Goal: Information Seeking & Learning: Learn about a topic

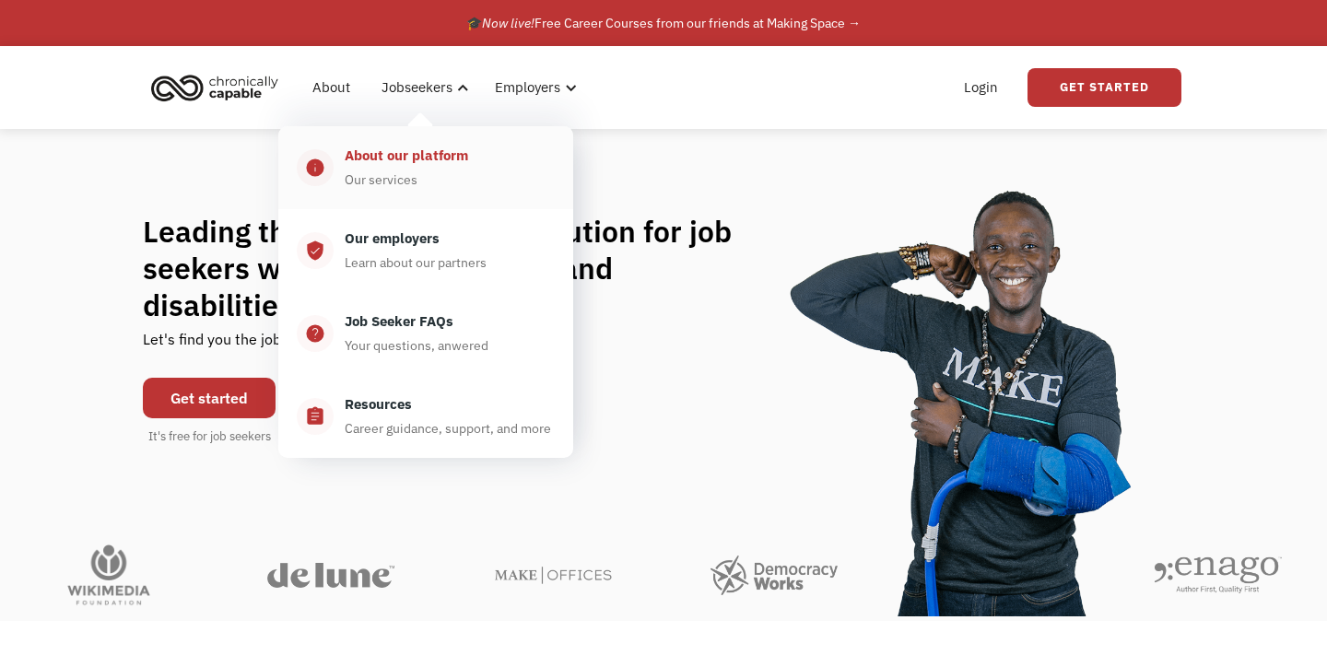
click at [406, 175] on div "Our services" at bounding box center [381, 180] width 73 height 22
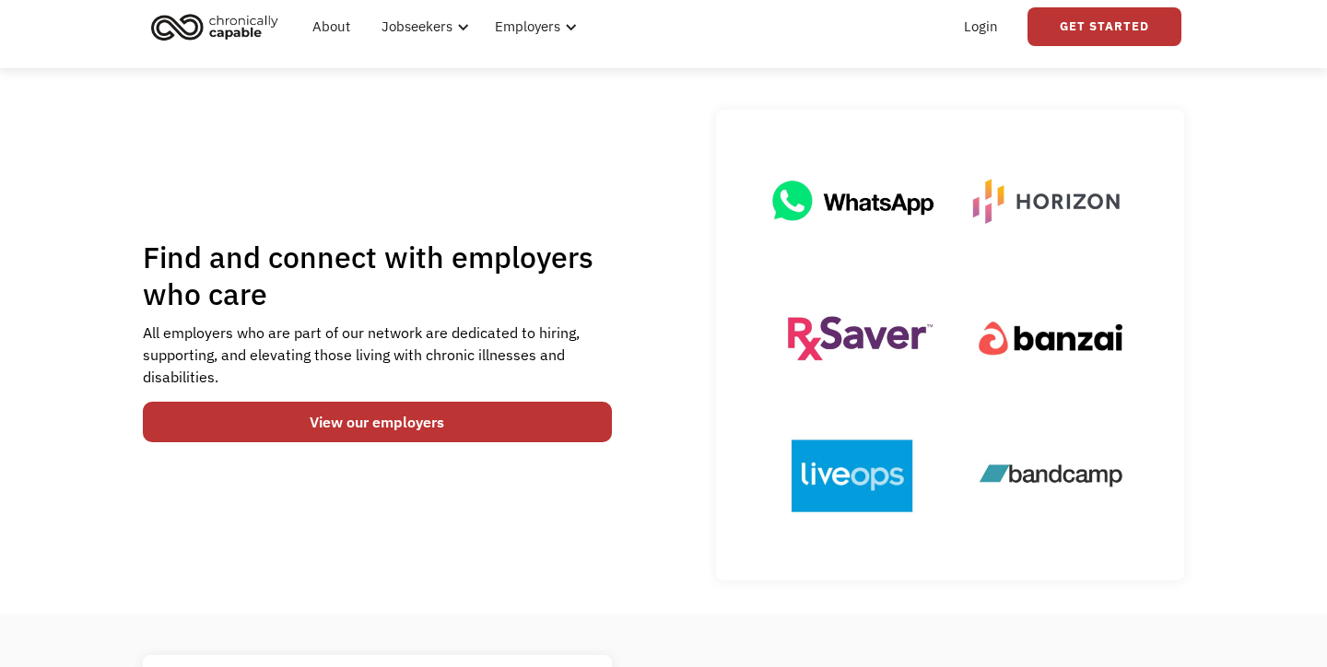
scroll to position [60, 0]
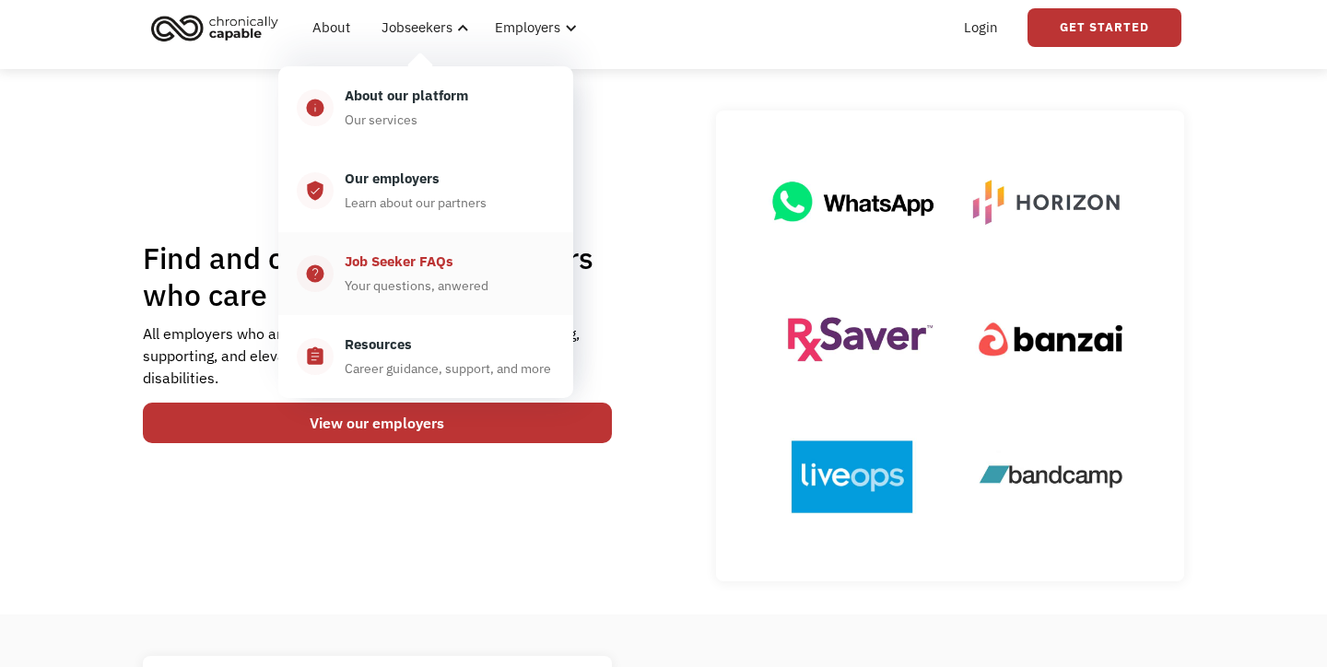
click at [418, 256] on div "Job Seeker FAQs" at bounding box center [399, 262] width 109 height 22
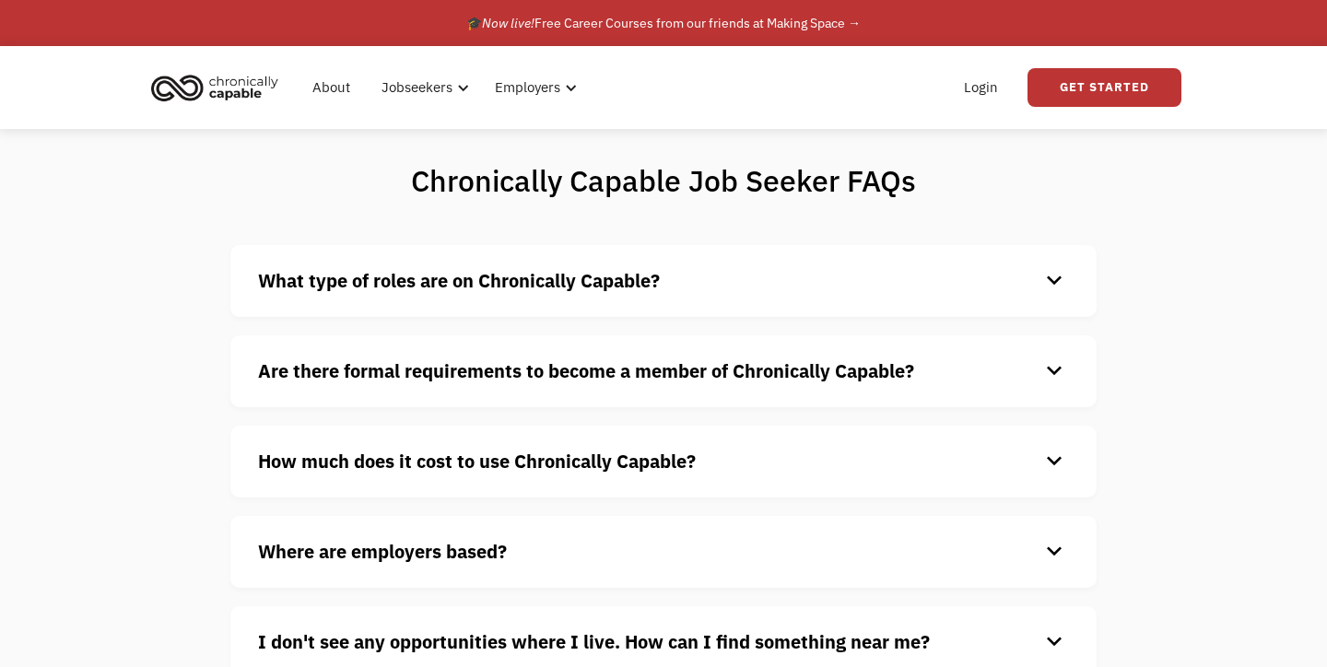
click at [526, 280] on strong "What type of roles are on Chronically Capable?" at bounding box center [459, 280] width 402 height 25
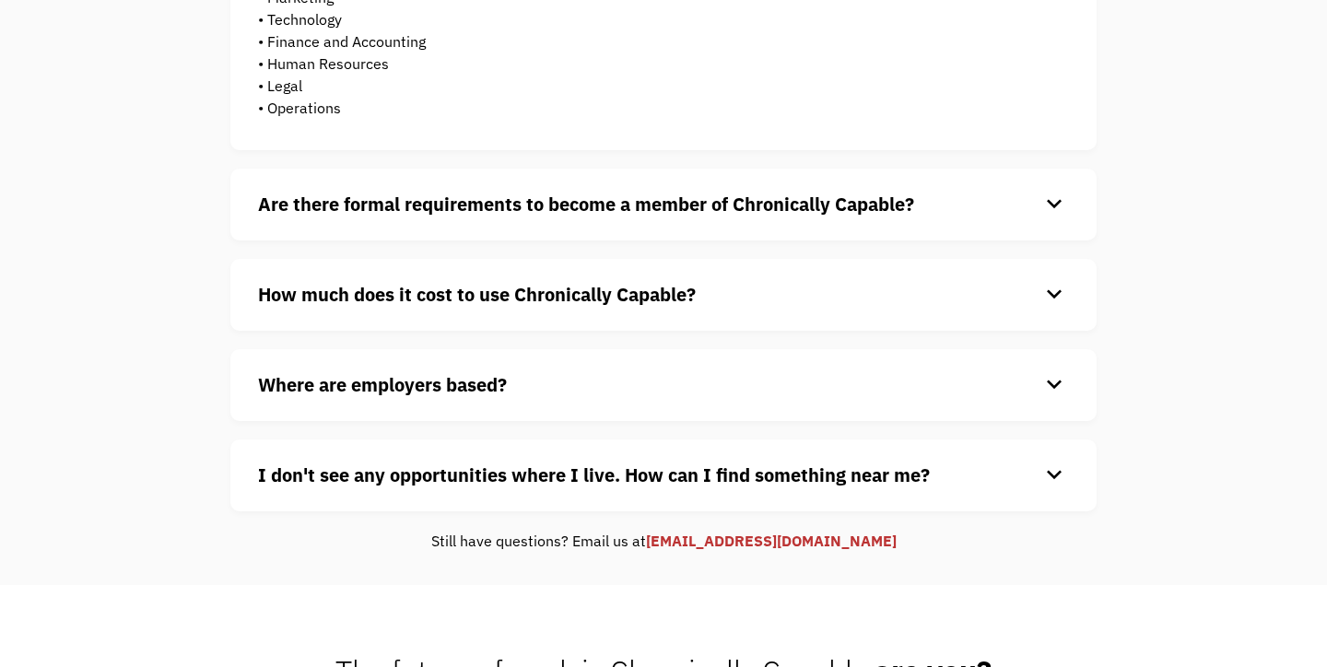
scroll to position [529, 0]
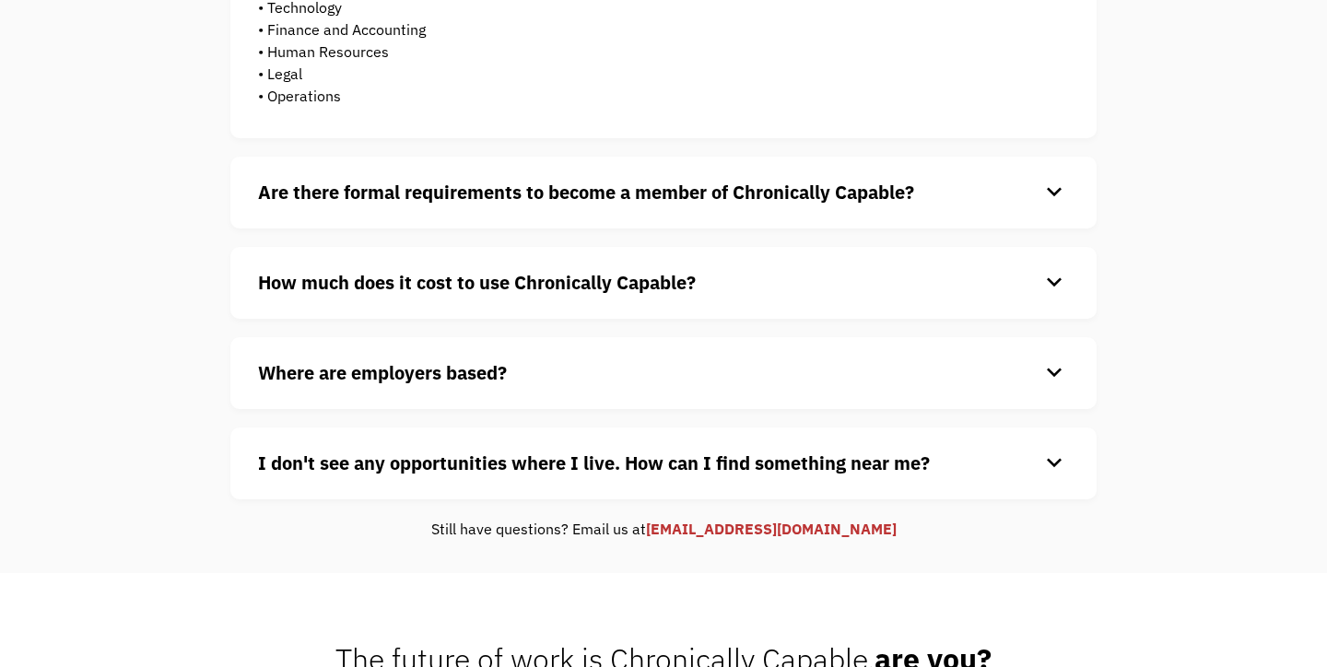
click at [395, 187] on strong "Are there formal requirements to become a member of Chronically Capable?" at bounding box center [586, 192] width 656 height 25
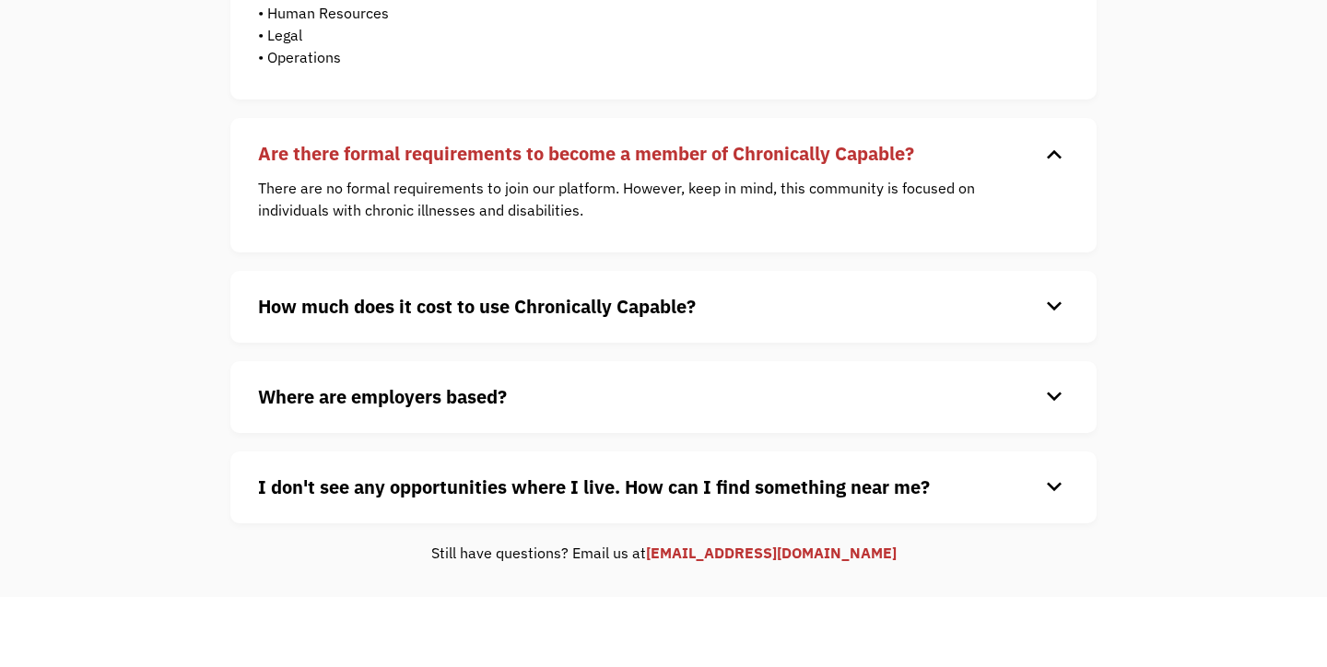
scroll to position [615, 0]
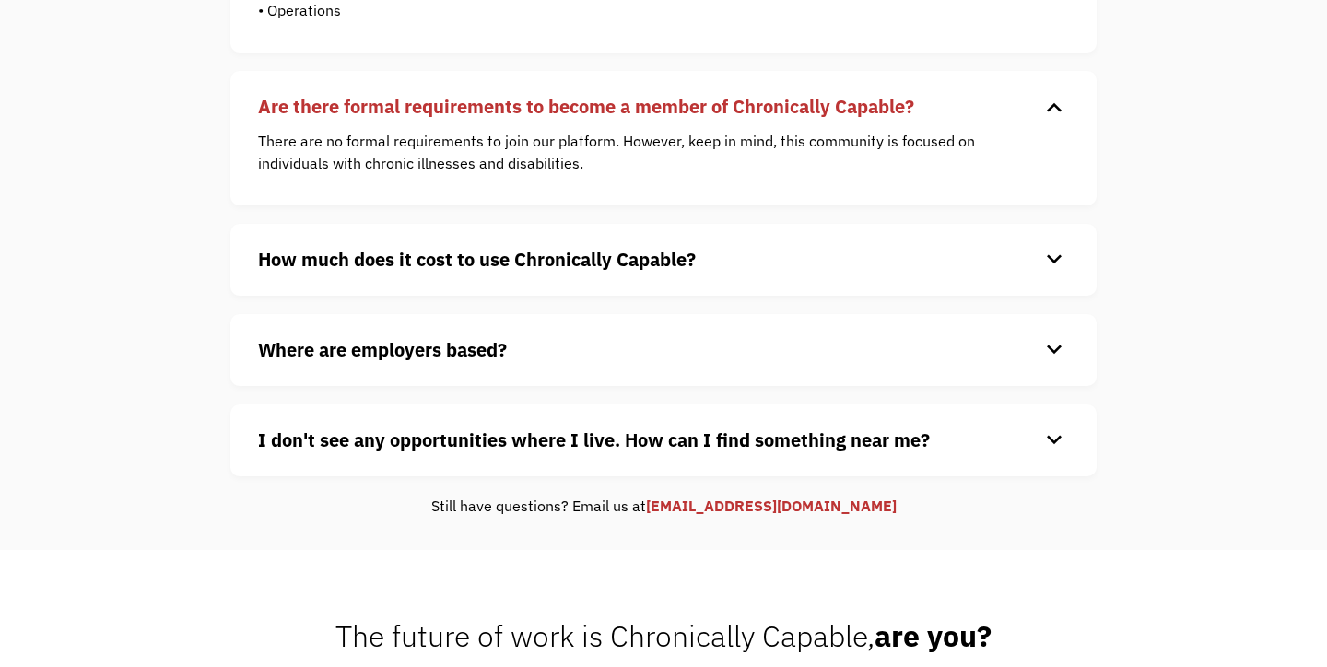
click at [392, 266] on strong "How much does it cost to use Chronically Capable?" at bounding box center [477, 259] width 438 height 25
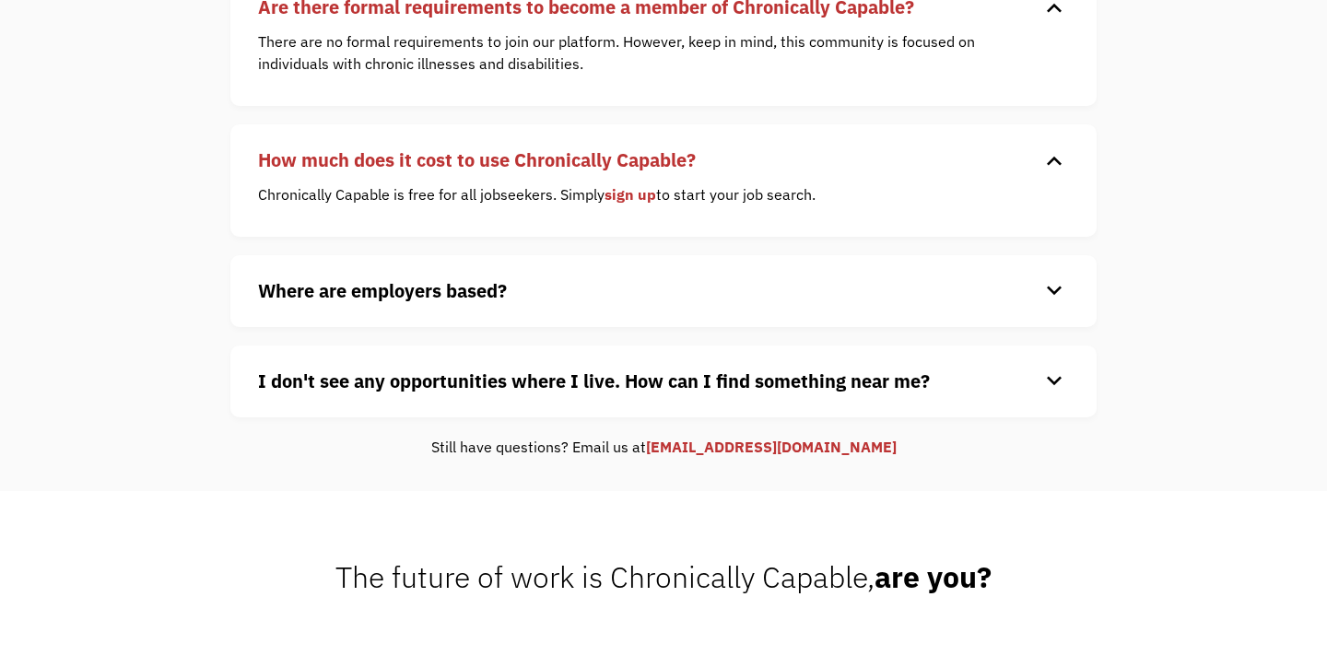
scroll to position [716, 0]
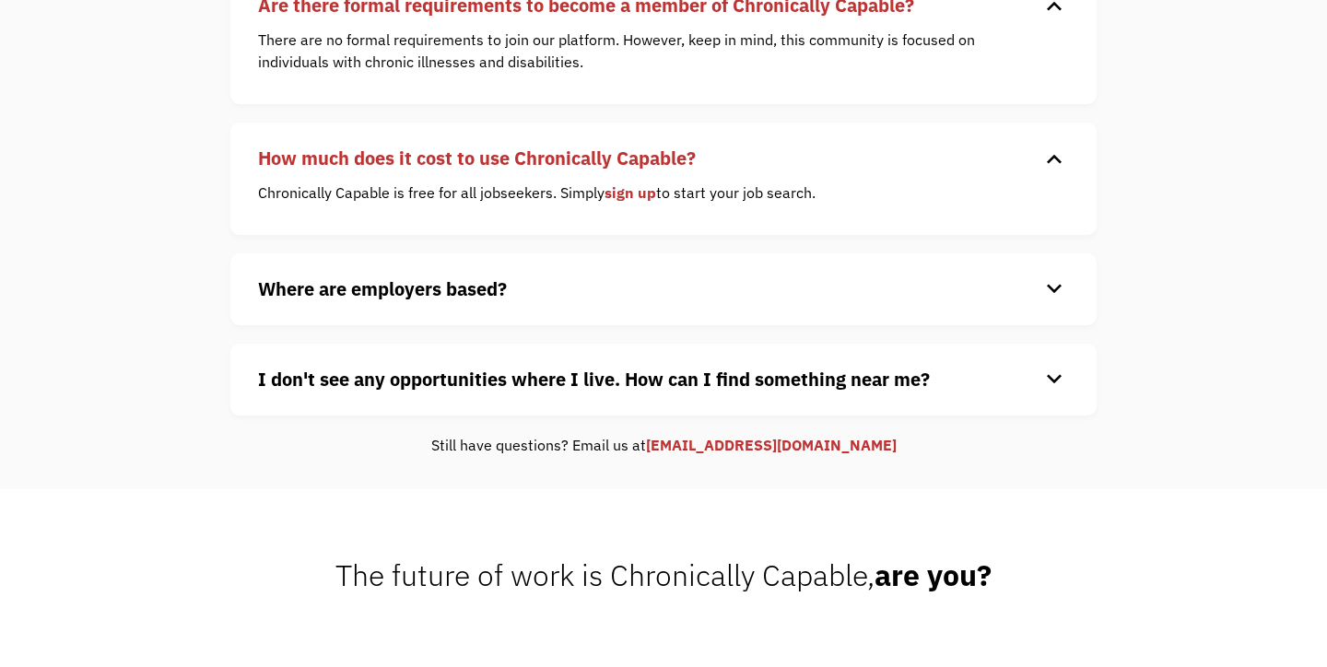
click at [397, 305] on div "Where are employers based? keyboard_arrow_down Our customers are based all over…" at bounding box center [663, 289] width 866 height 72
click at [400, 299] on strong "Where are employers based?" at bounding box center [382, 288] width 249 height 25
